Goal: Transaction & Acquisition: Purchase product/service

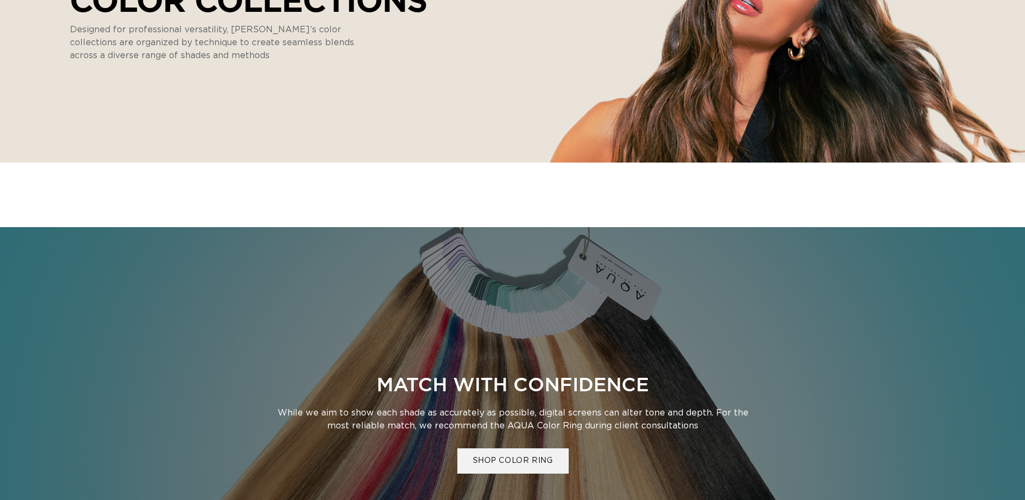
scroll to position [377, 0]
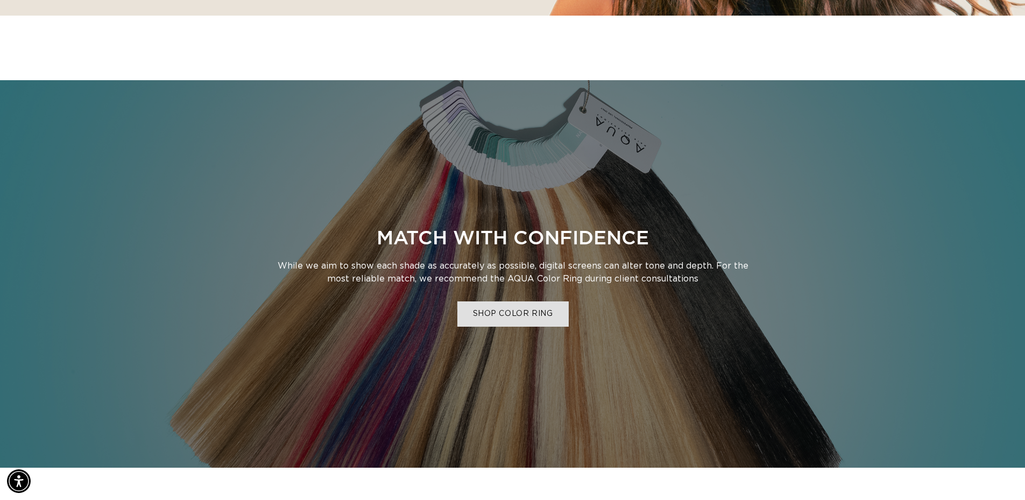
click at [533, 317] on link "SHOP COLOR RING" at bounding box center [512, 313] width 111 height 25
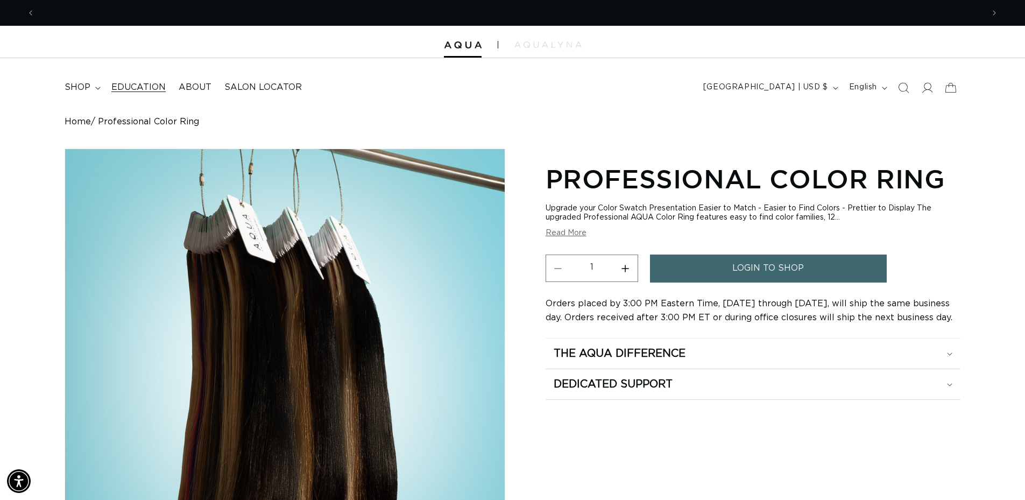
scroll to position [0, 1898]
click at [187, 87] on span "About" at bounding box center [195, 87] width 33 height 11
click at [559, 233] on button "Read More" at bounding box center [566, 233] width 41 height 9
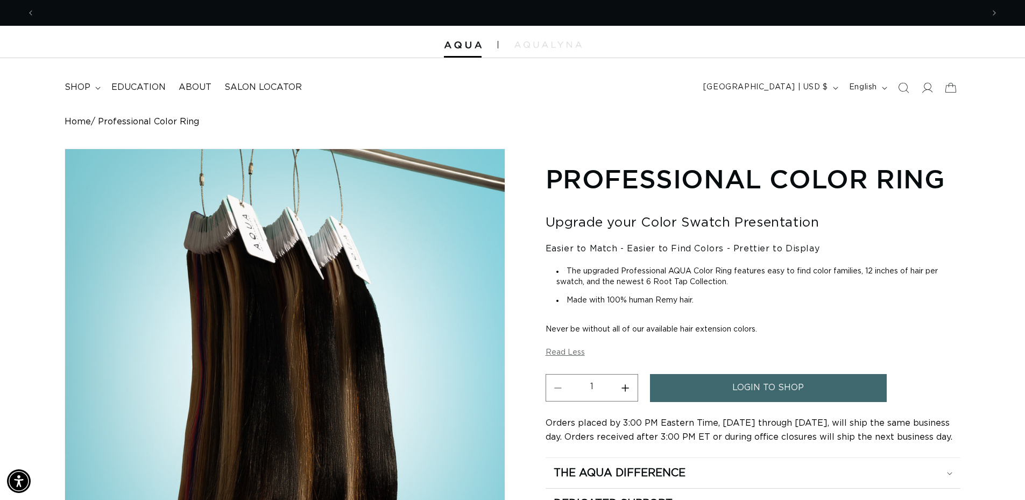
scroll to position [0, 1898]
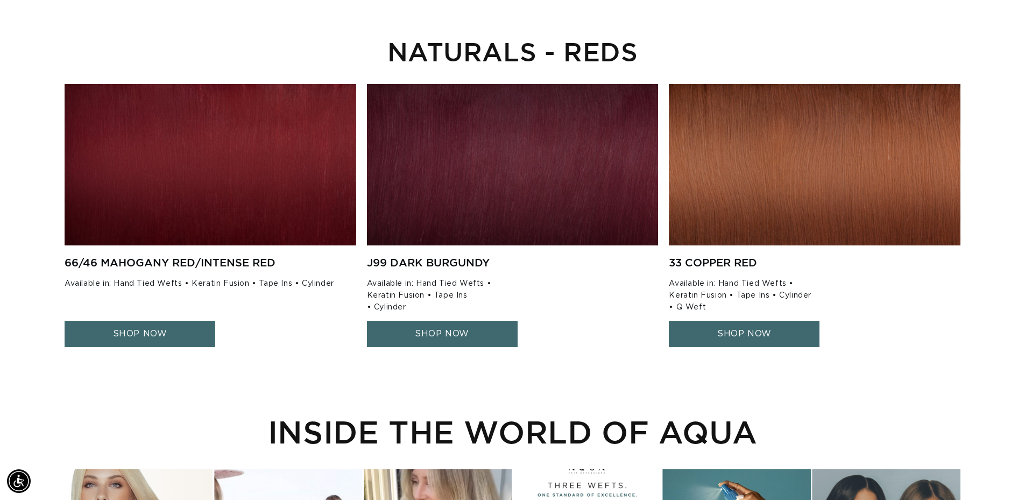
click at [429, 324] on link "SHOP NOW" at bounding box center [442, 334] width 151 height 26
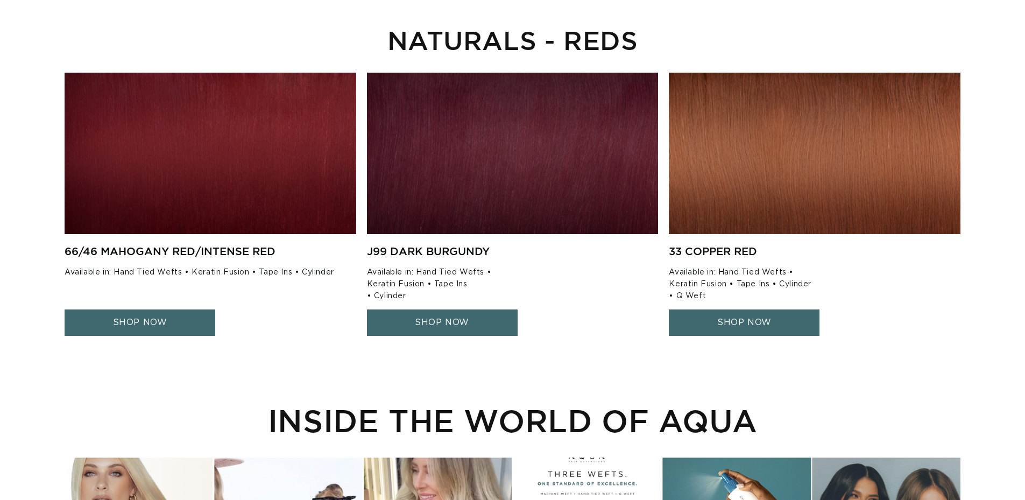
click at [424, 318] on link "SHOP NOW" at bounding box center [442, 322] width 151 height 26
